Goal: Find specific page/section: Find specific page/section

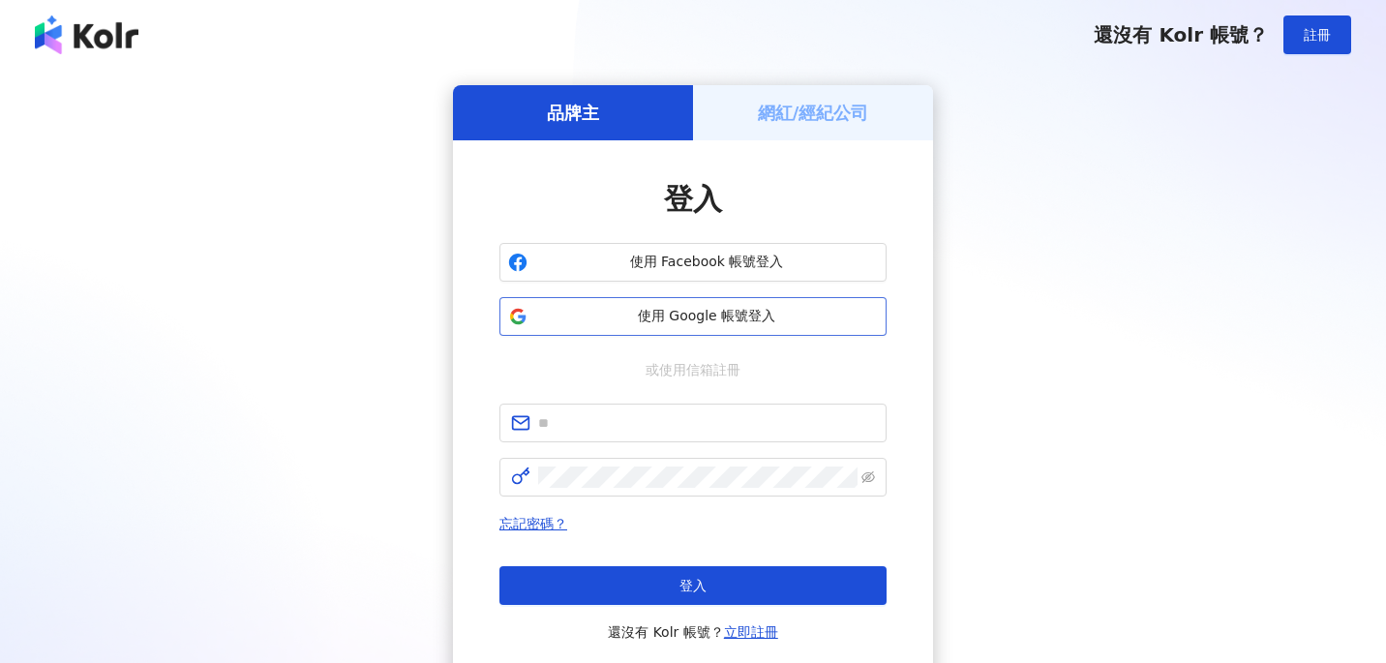
click at [672, 325] on span "使用 Google 帳號登入" at bounding box center [706, 316] width 343 height 19
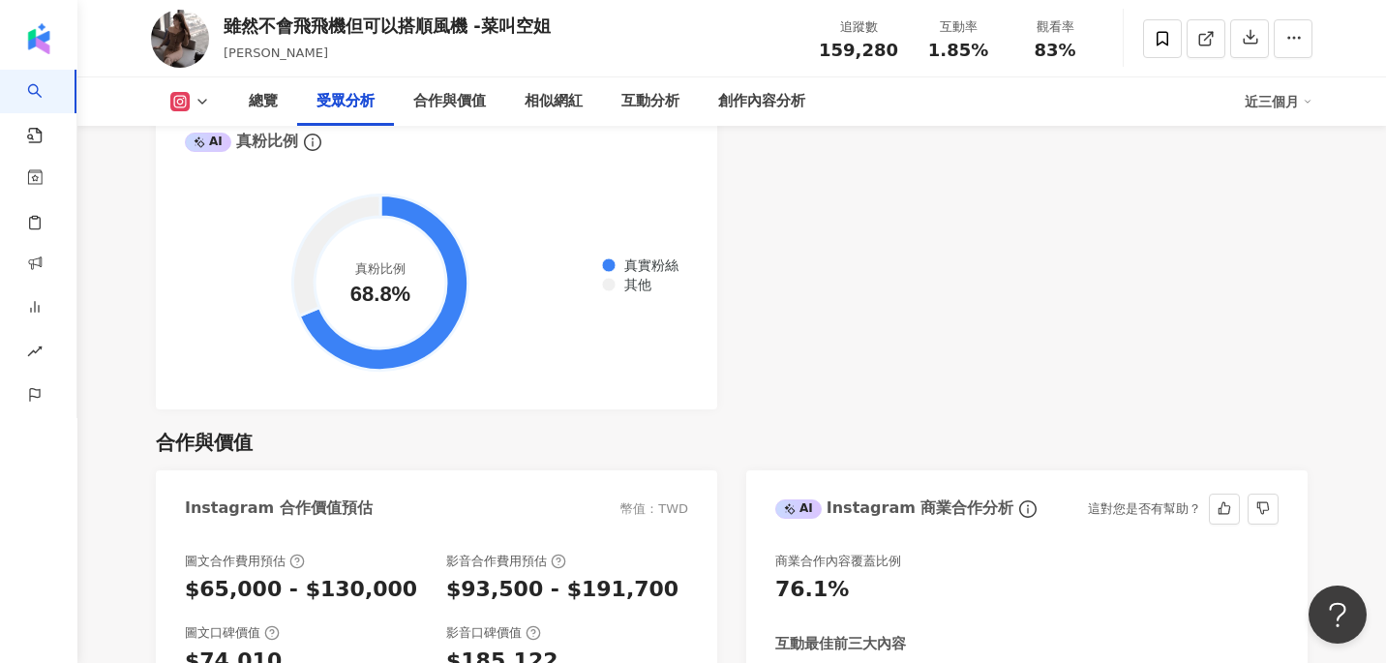
scroll to position [2320, 0]
